Goal: Task Accomplishment & Management: Use online tool/utility

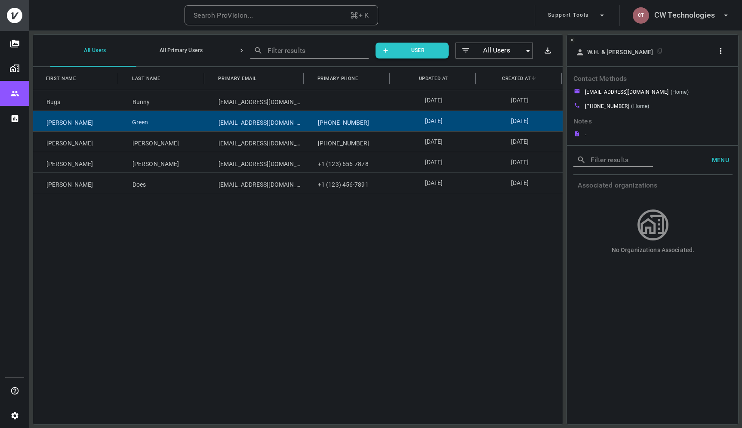
click at [176, 123] on div "Green" at bounding box center [162, 121] width 86 height 20
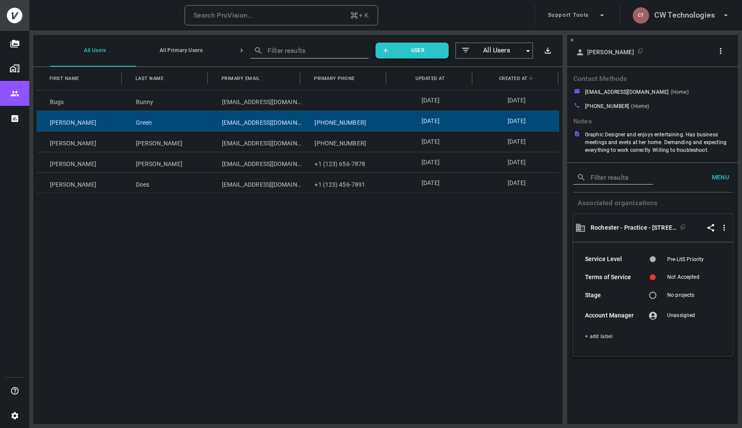
click at [637, 55] on icon "button" at bounding box center [720, 50] width 9 height 9
click at [637, 80] on p "Copy Client ID" at bounding box center [705, 82] width 43 height 10
click at [238, 142] on div at bounding box center [371, 214] width 742 height 428
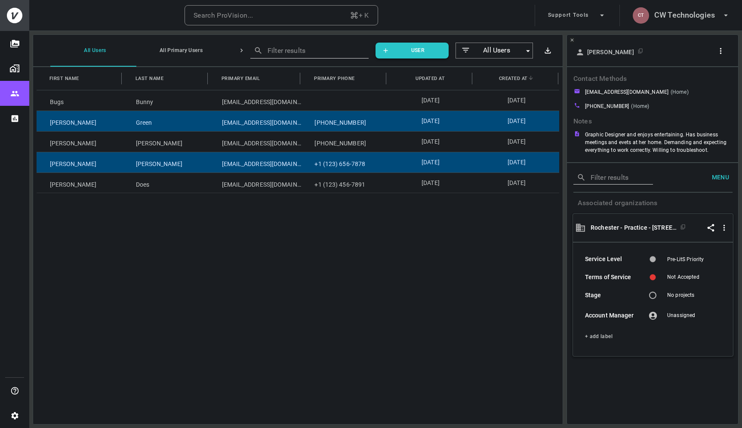
click at [234, 165] on div "[EMAIL_ADDRESS][DOMAIN_NAME]" at bounding box center [255, 162] width 93 height 20
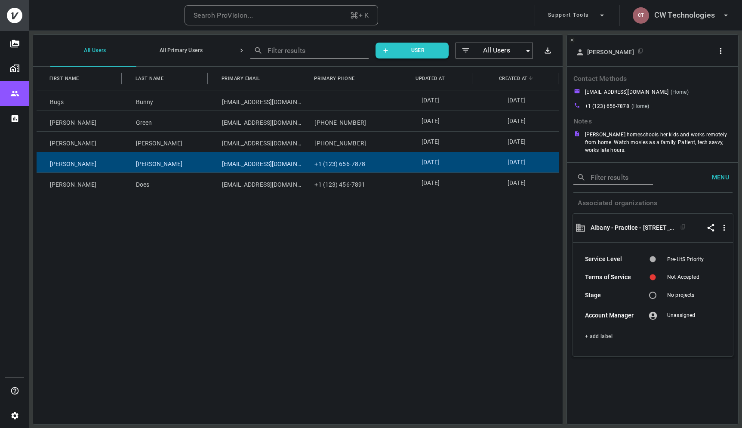
click at [637, 51] on icon "button" at bounding box center [720, 50] width 9 height 9
click at [637, 82] on p "Copy Client ID" at bounding box center [705, 82] width 43 height 10
click at [339, 249] on div at bounding box center [371, 214] width 742 height 428
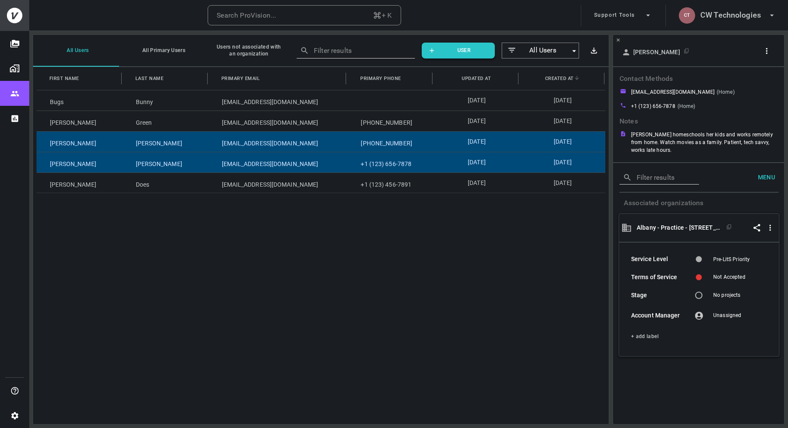
click at [433, 136] on div "[DATE]" at bounding box center [476, 142] width 86 height 20
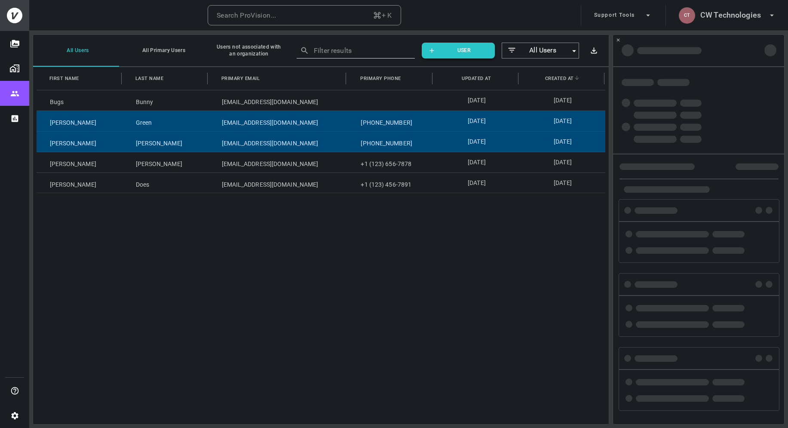
click at [420, 124] on div "[PHONE_NUMBER]" at bounding box center [390, 121] width 86 height 20
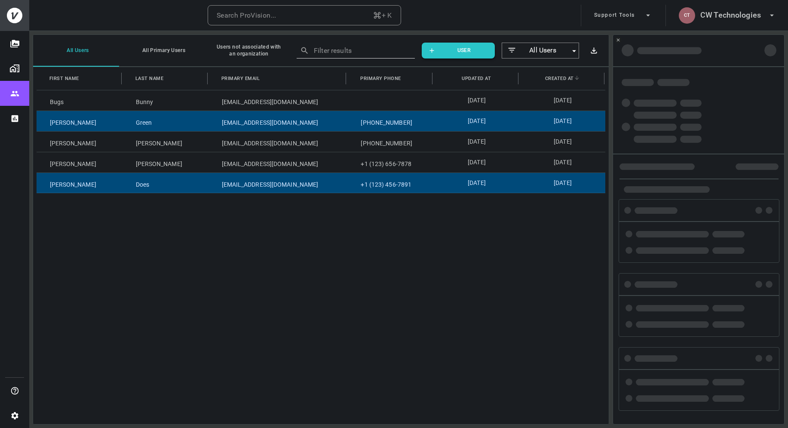
click at [190, 183] on div "Does" at bounding box center [166, 183] width 86 height 20
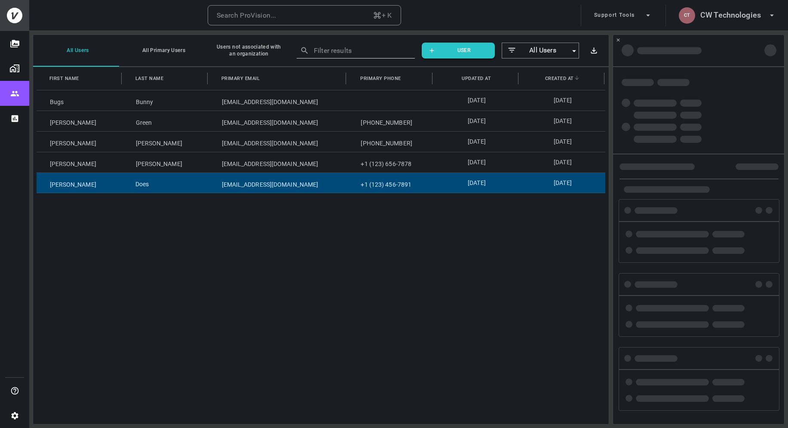
click at [191, 183] on div "Does" at bounding box center [166, 183] width 86 height 20
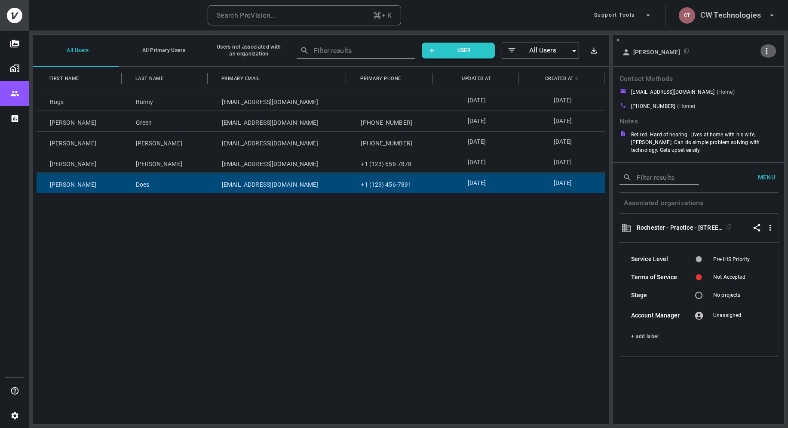
click at [637, 51] on icon "button" at bounding box center [766, 50] width 9 height 9
click at [252, 187] on div at bounding box center [394, 214] width 788 height 428
click at [308, 181] on div "[EMAIL_ADDRESS][DOMAIN_NAME]" at bounding box center [278, 183] width 139 height 20
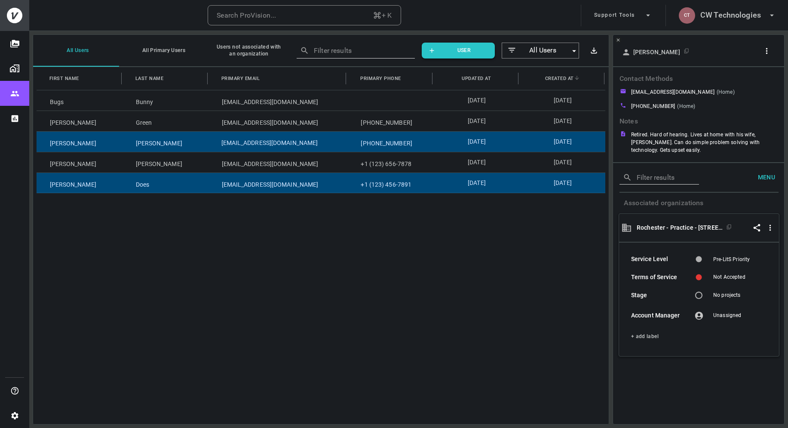
click at [296, 149] on div "[EMAIL_ADDRESS][DOMAIN_NAME]" at bounding box center [278, 142] width 139 height 20
click at [289, 184] on div "[EMAIL_ADDRESS][DOMAIN_NAME]" at bounding box center [278, 183] width 139 height 20
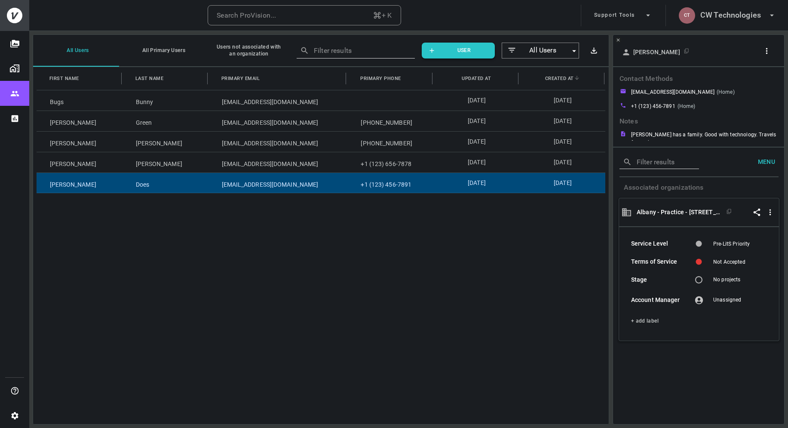
click at [637, 51] on icon "button" at bounding box center [766, 50] width 9 height 9
click at [637, 83] on p "Copy Client ID" at bounding box center [752, 82] width 43 height 10
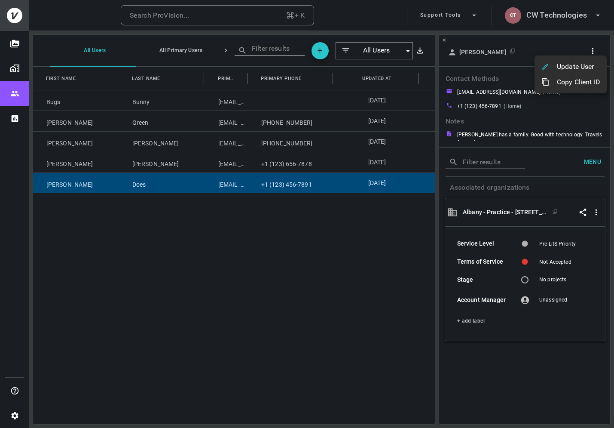
click at [200, 218] on div at bounding box center [307, 214] width 614 height 428
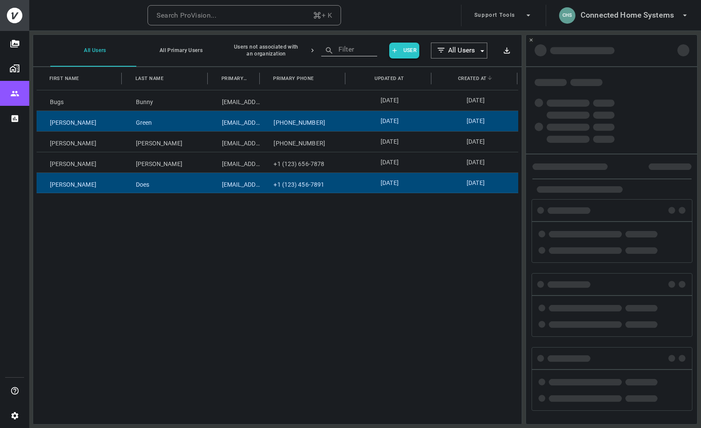
click at [198, 127] on div "Green" at bounding box center [166, 121] width 86 height 20
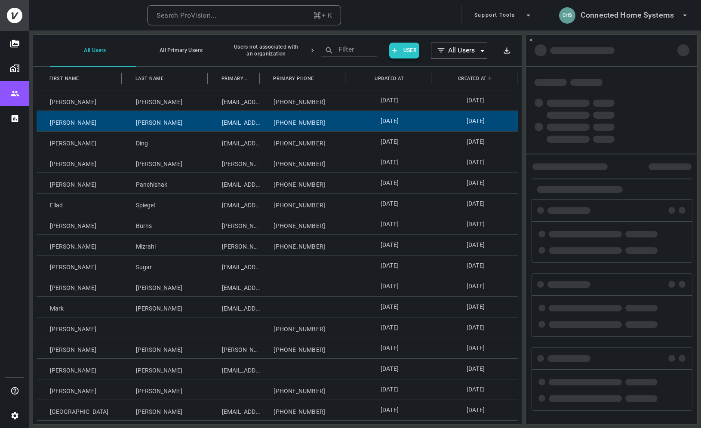
click at [183, 130] on div "[PERSON_NAME]" at bounding box center [166, 121] width 86 height 20
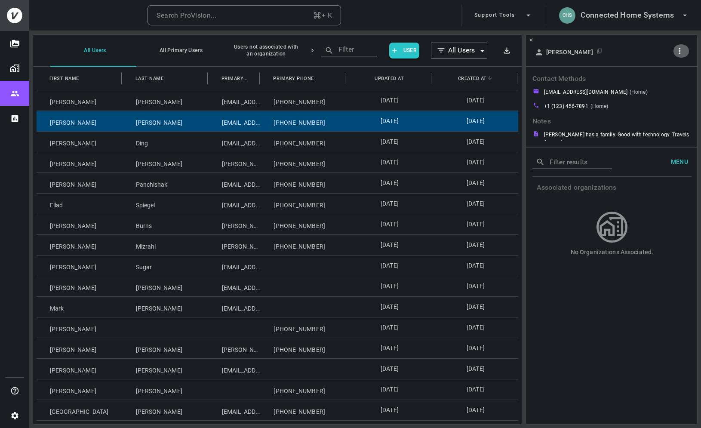
click at [614, 46] on icon "button" at bounding box center [679, 50] width 9 height 9
click at [614, 46] on div at bounding box center [350, 214] width 701 height 428
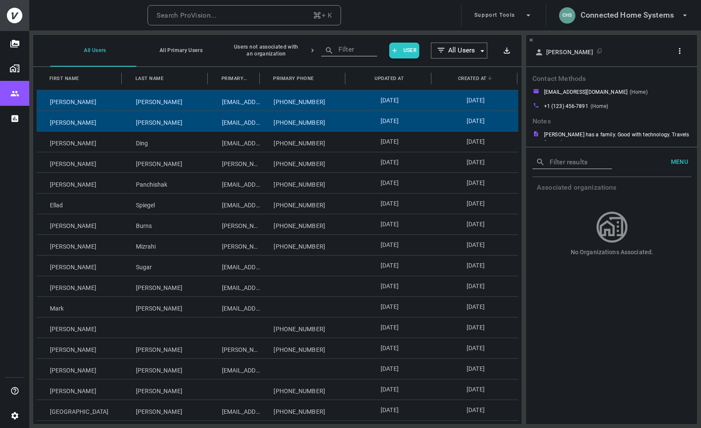
click at [192, 108] on div "[PERSON_NAME]" at bounding box center [166, 100] width 86 height 20
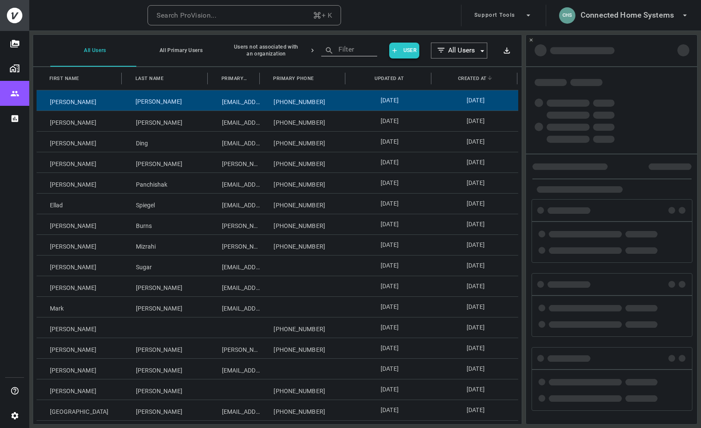
click at [192, 108] on div "[PERSON_NAME]" at bounding box center [166, 100] width 86 height 20
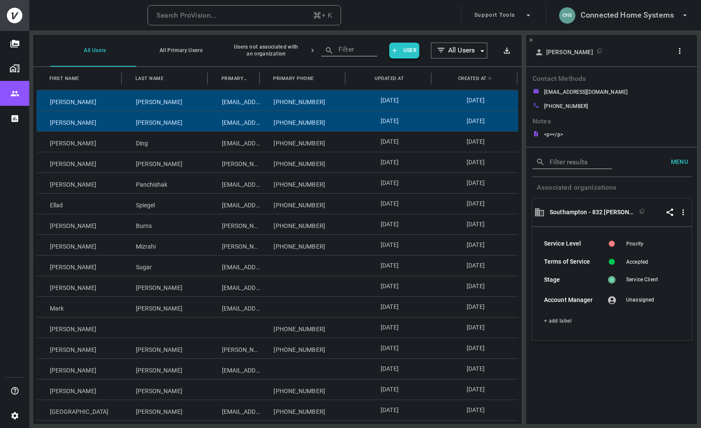
click at [172, 122] on div "[PERSON_NAME]" at bounding box center [166, 121] width 86 height 20
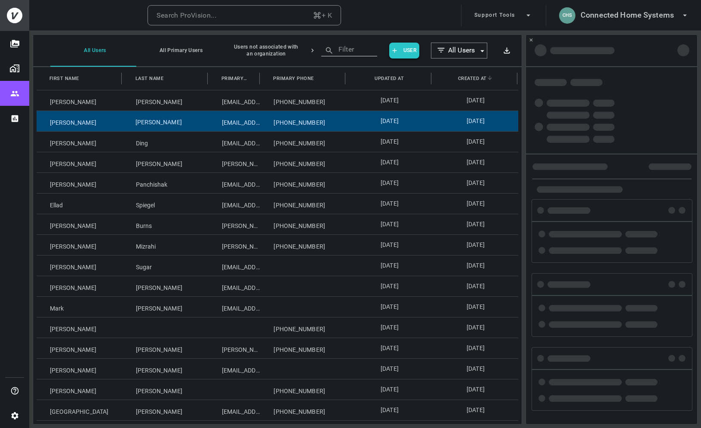
click at [172, 122] on div "[PERSON_NAME]" at bounding box center [166, 121] width 86 height 20
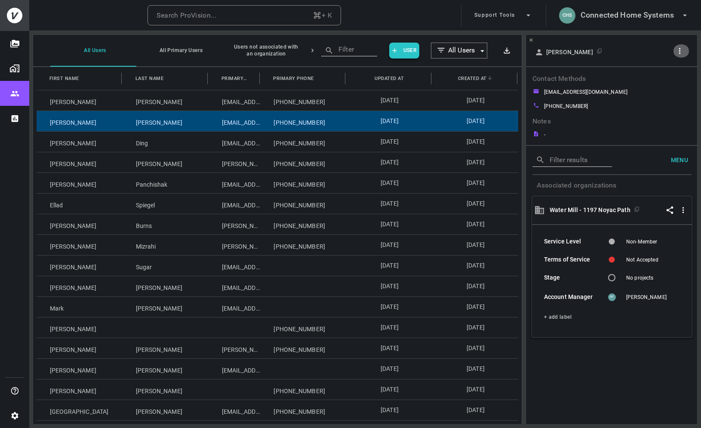
click at [614, 52] on icon "button" at bounding box center [679, 50] width 9 height 9
click at [614, 79] on p "Copy Client ID" at bounding box center [665, 82] width 43 height 10
click at [602, 16] on div at bounding box center [350, 214] width 701 height 428
click at [607, 18] on h6 "Connected Home Systems" at bounding box center [626, 15] width 93 height 12
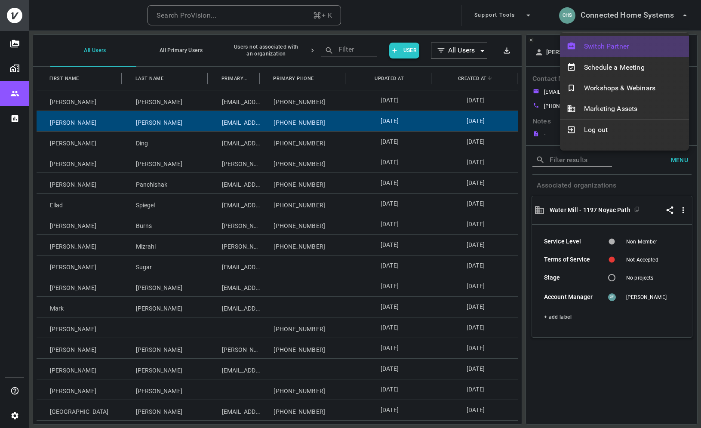
click at [607, 46] on span "Switch Partner" at bounding box center [633, 46] width 98 height 10
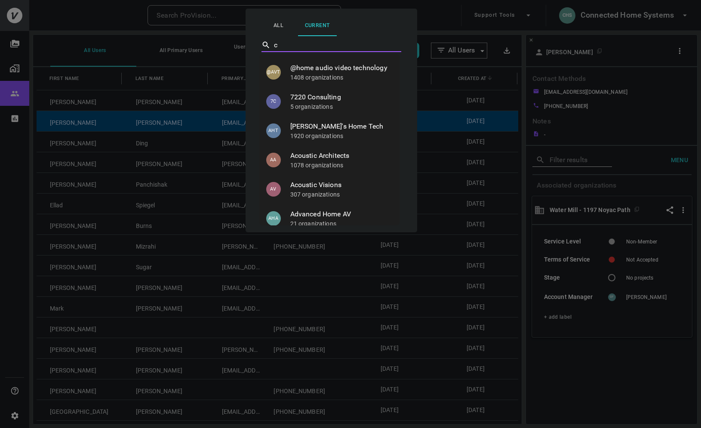
type input "cw"
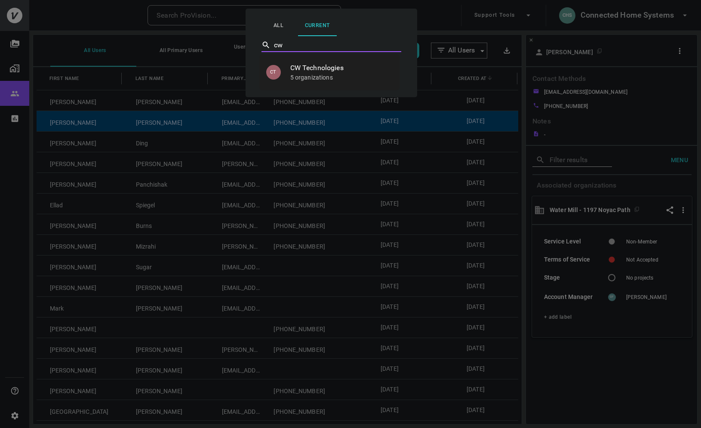
click at [338, 72] on span "CW Technologies" at bounding box center [341, 68] width 102 height 10
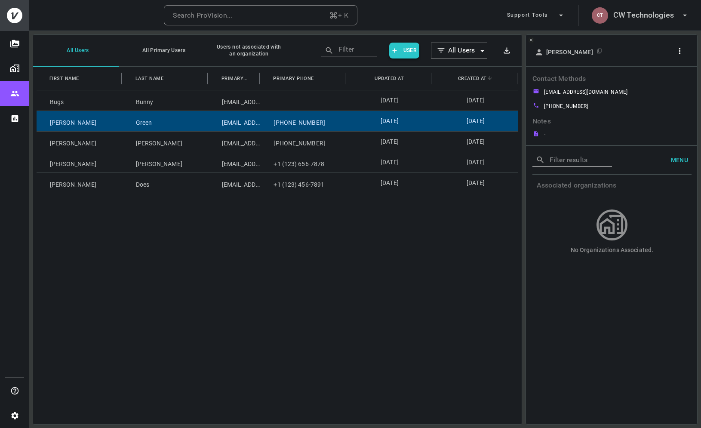
click at [177, 129] on div "Green" at bounding box center [166, 121] width 86 height 20
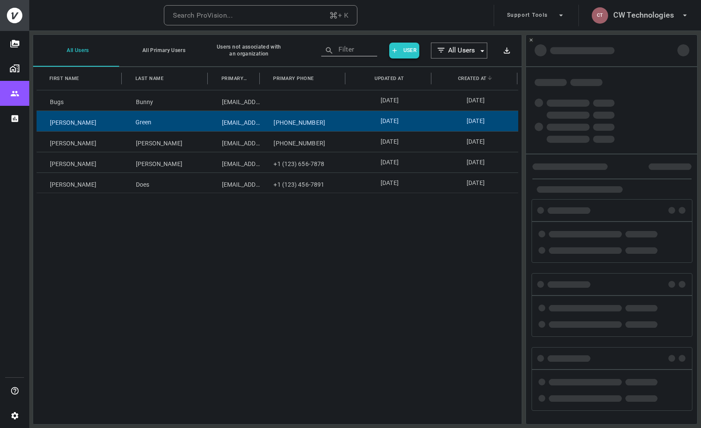
click at [177, 129] on div "Green" at bounding box center [166, 121] width 86 height 20
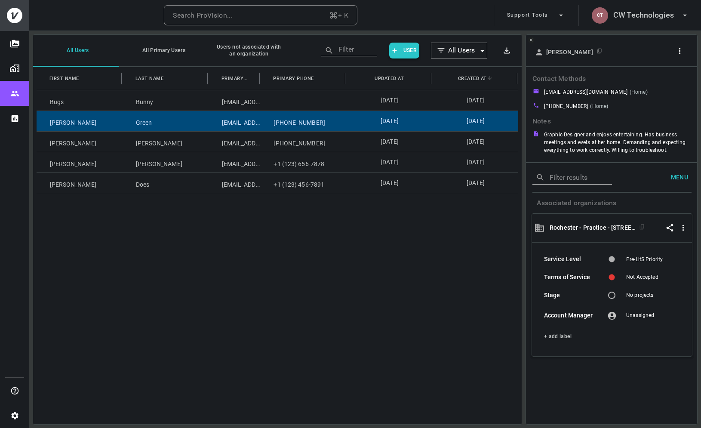
click at [682, 52] on icon "button" at bounding box center [679, 50] width 9 height 9
click at [661, 83] on p "Copy Client ID" at bounding box center [665, 82] width 43 height 10
